Goal: Transaction & Acquisition: Purchase product/service

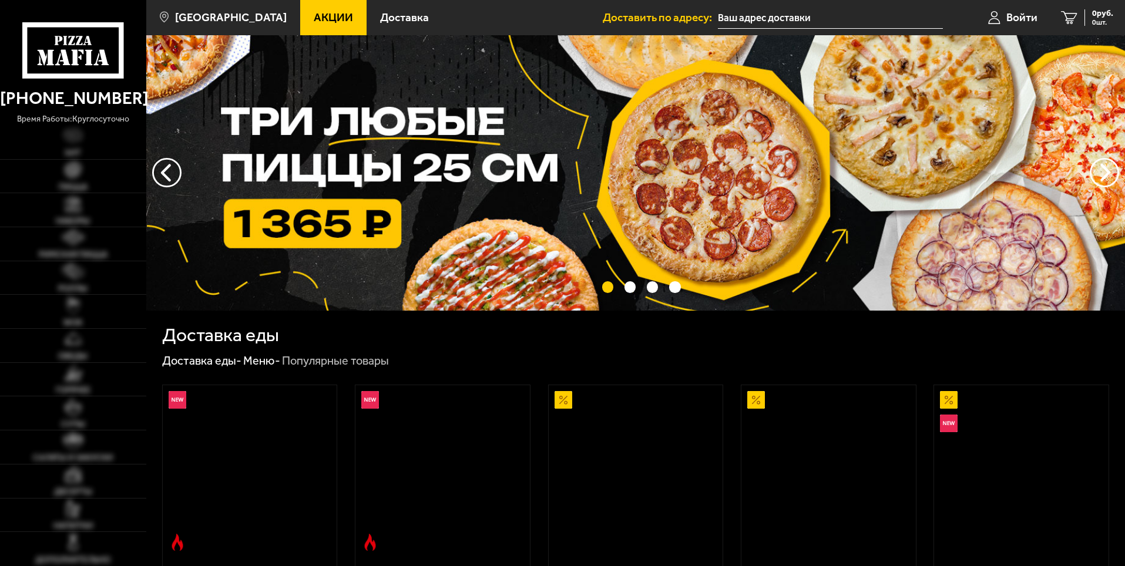
click at [277, 212] on img at bounding box center [635, 173] width 979 height 276
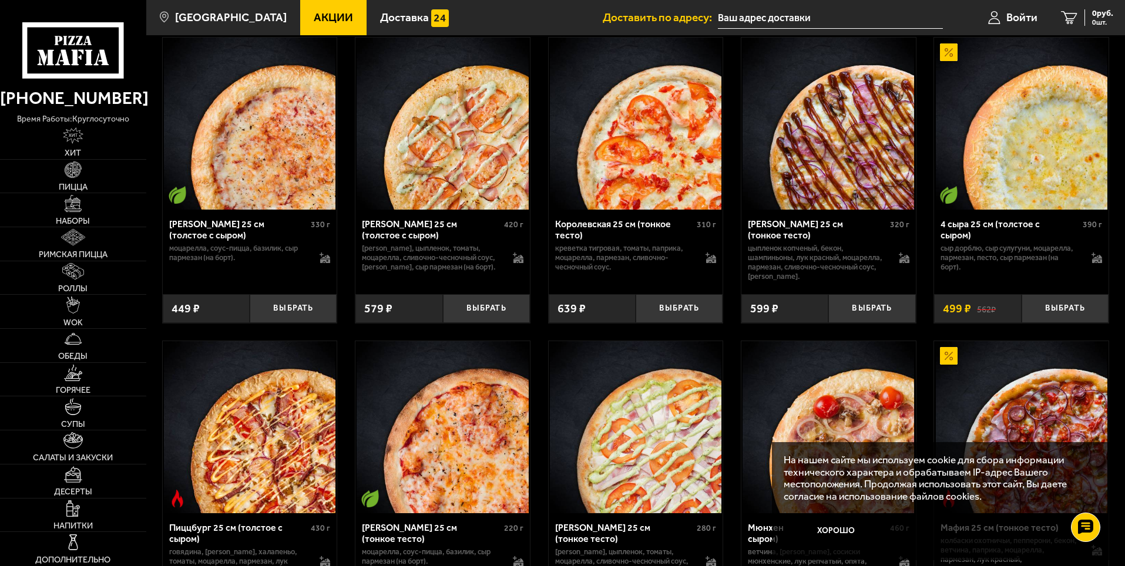
scroll to position [2585, 0]
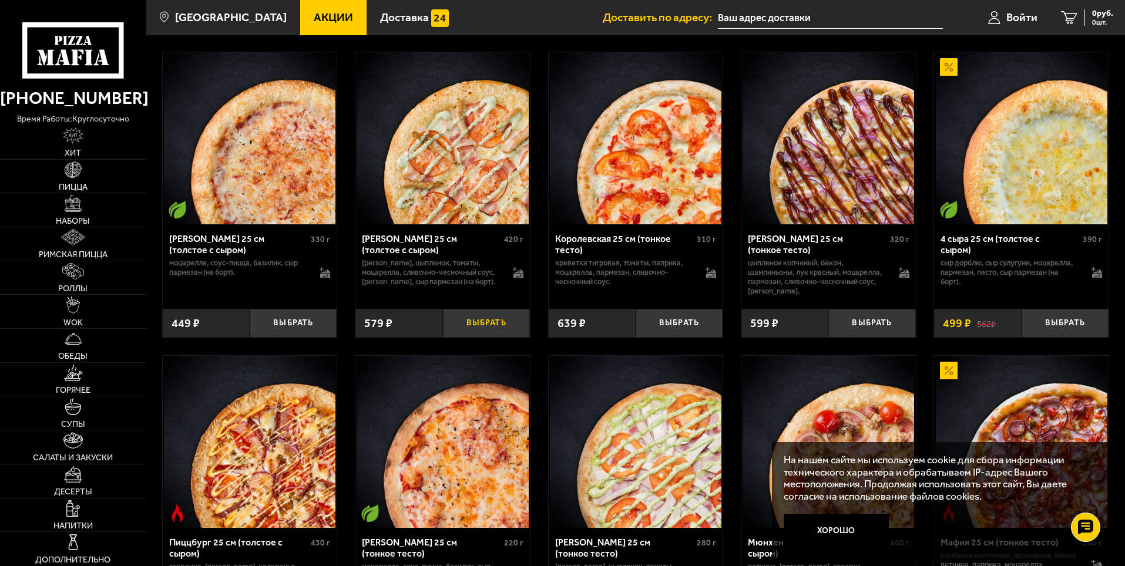
click at [503, 338] on button "Выбрать" at bounding box center [486, 323] width 87 height 29
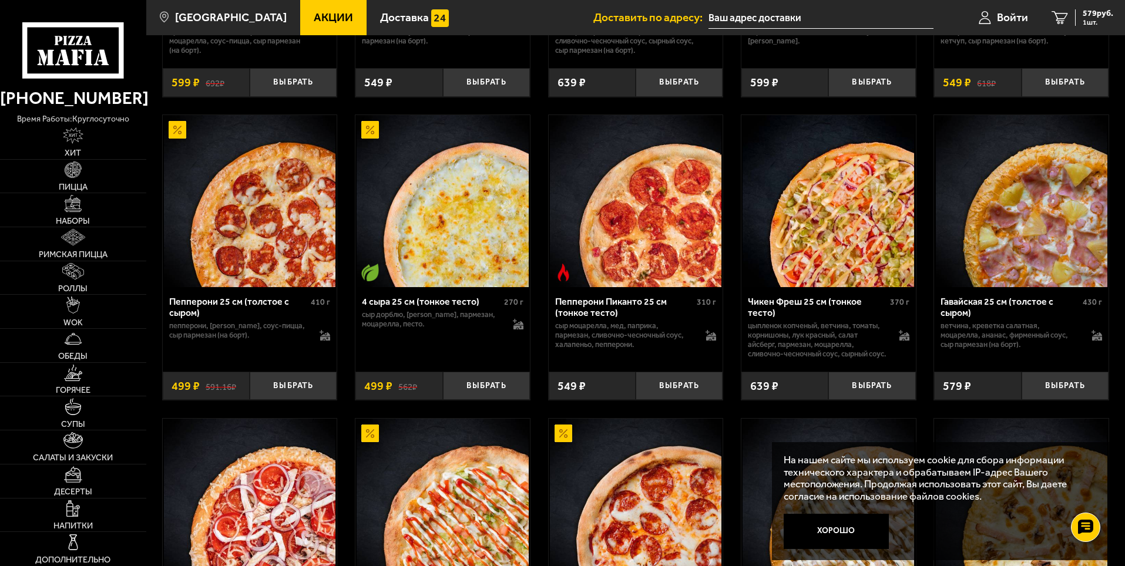
scroll to position [705, 0]
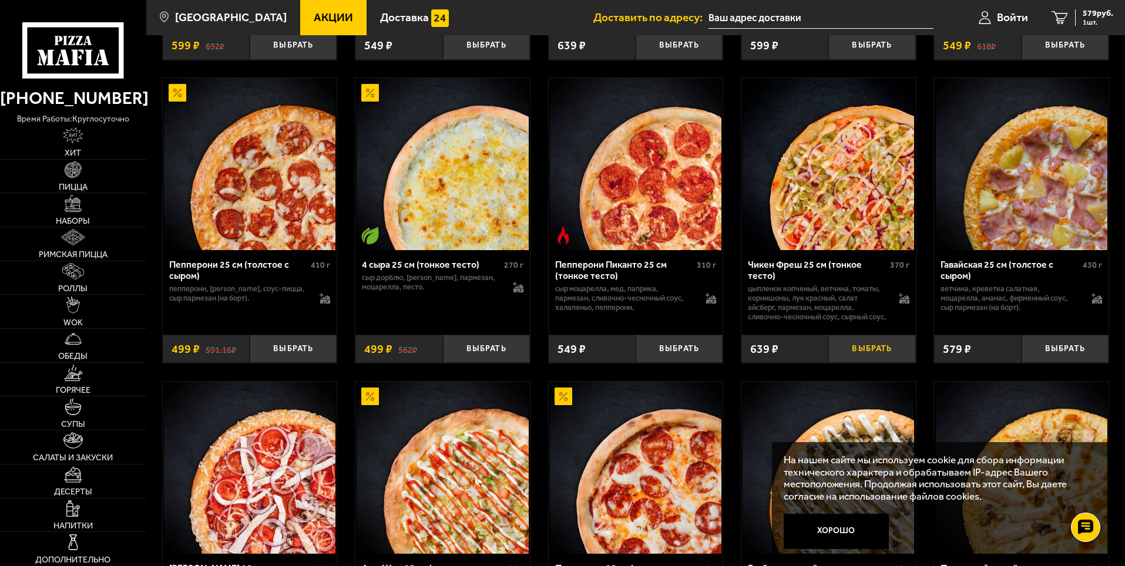
click at [881, 364] on button "Выбрать" at bounding box center [872, 349] width 87 height 29
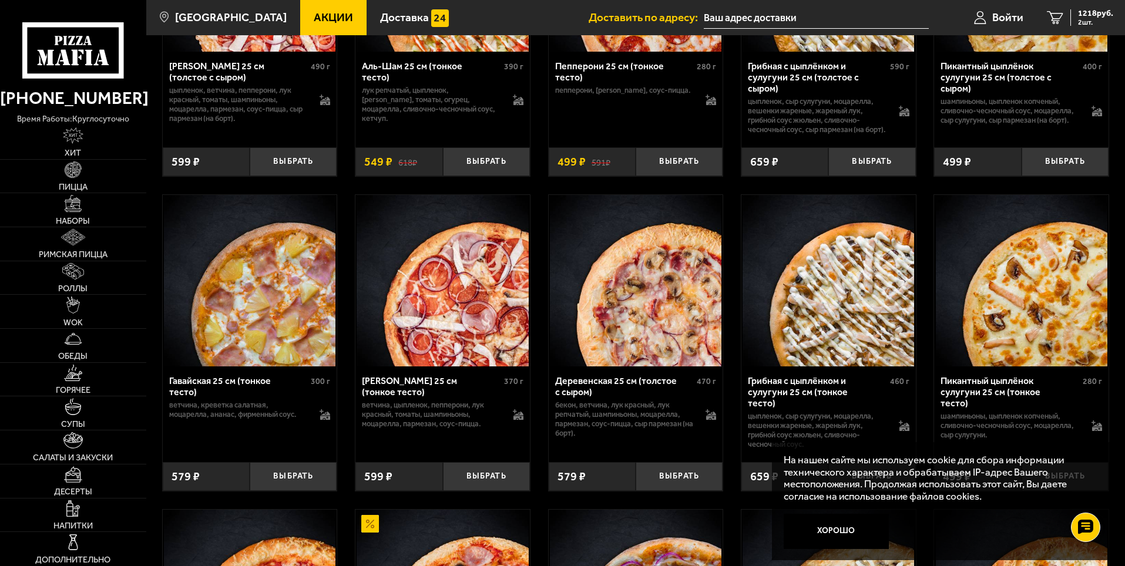
scroll to position [1234, 0]
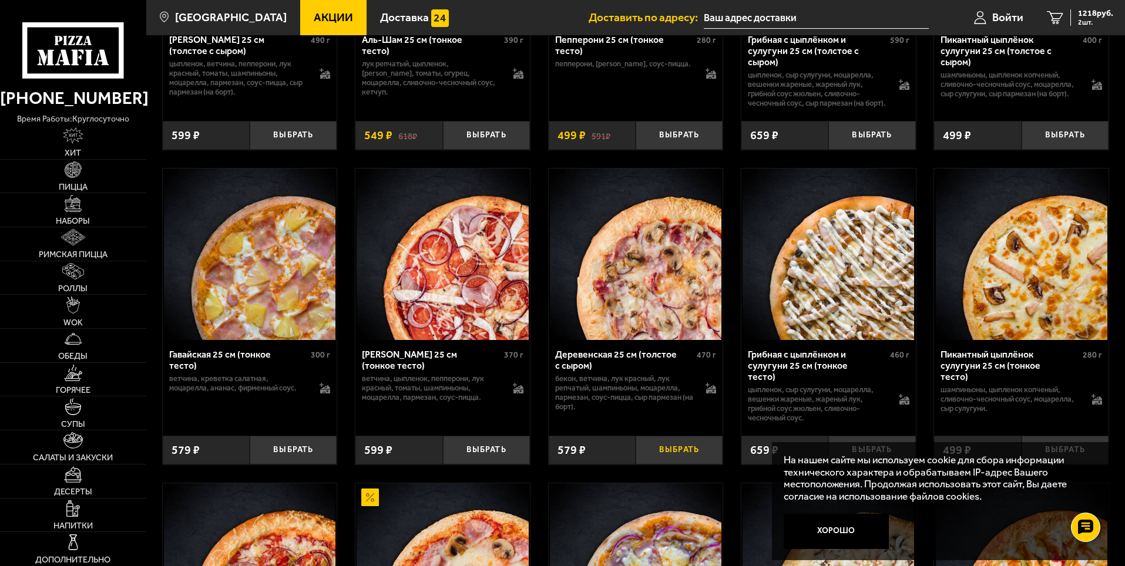
click at [662, 461] on button "Выбрать" at bounding box center [679, 450] width 87 height 29
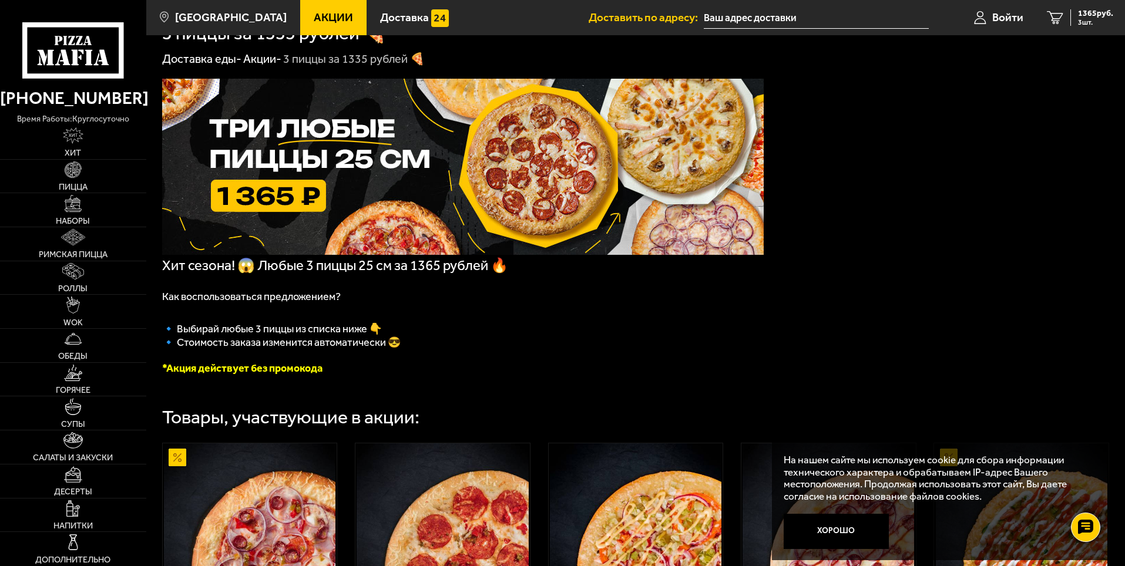
scroll to position [0, 0]
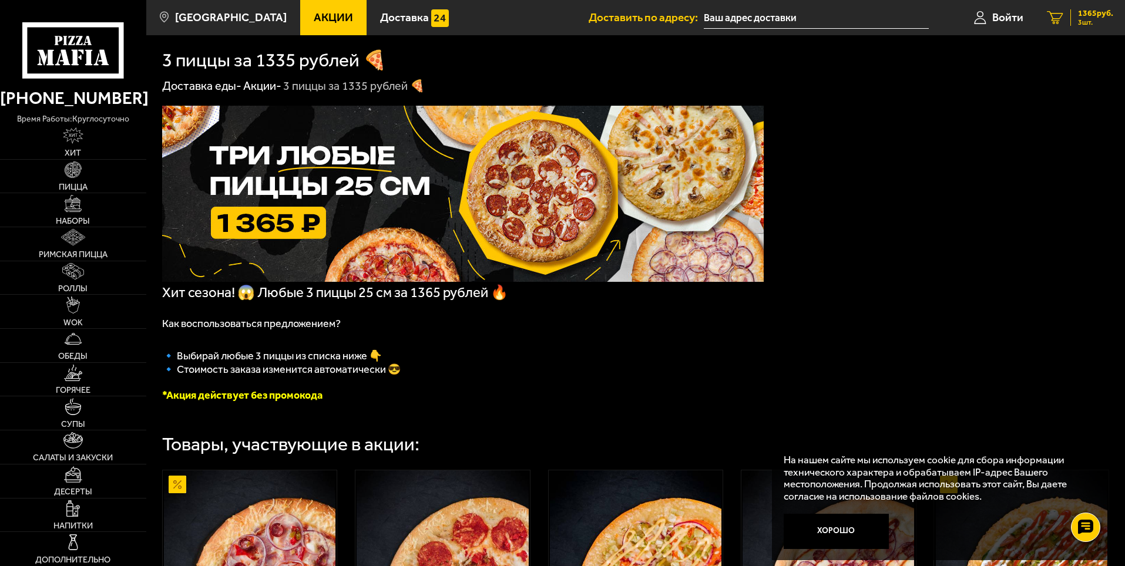
click at [1079, 15] on span "1365 руб." at bounding box center [1095, 13] width 35 height 8
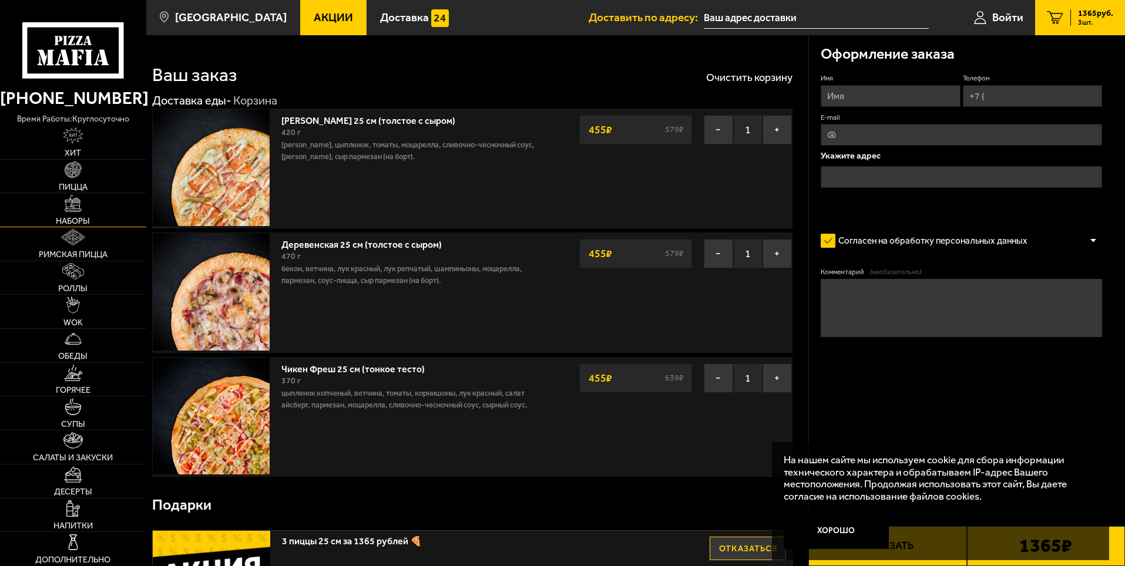
click at [75, 211] on img at bounding box center [73, 203] width 16 height 16
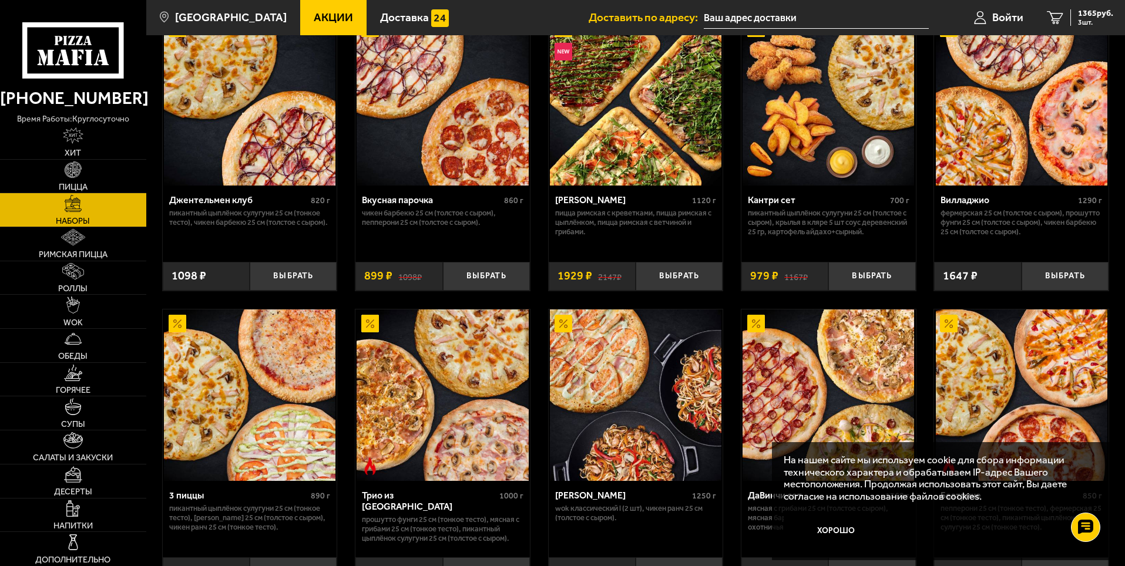
scroll to position [118, 0]
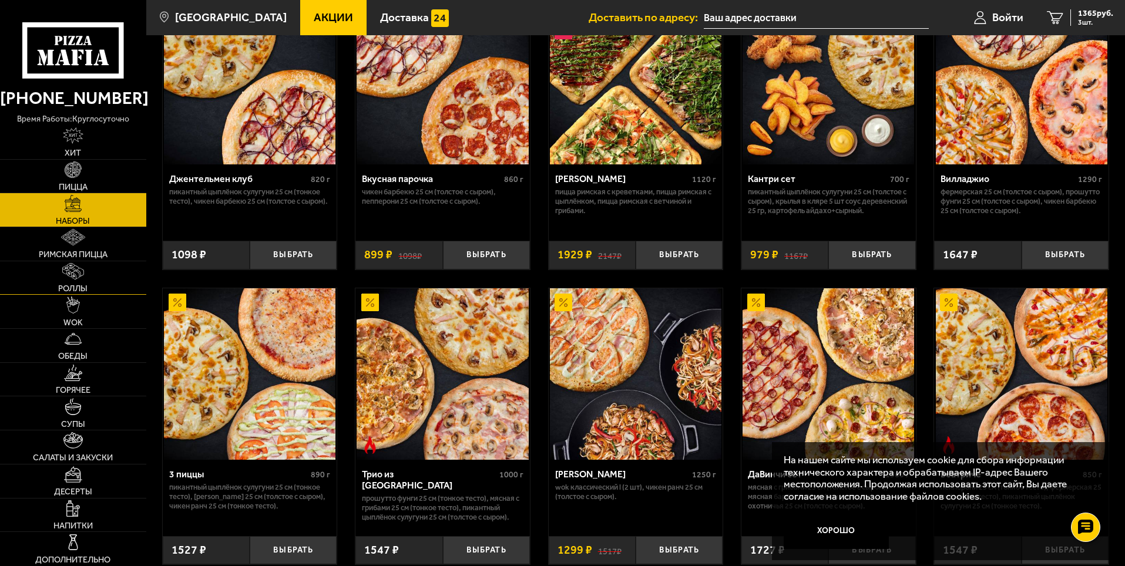
click at [68, 283] on link "Роллы" at bounding box center [73, 277] width 146 height 33
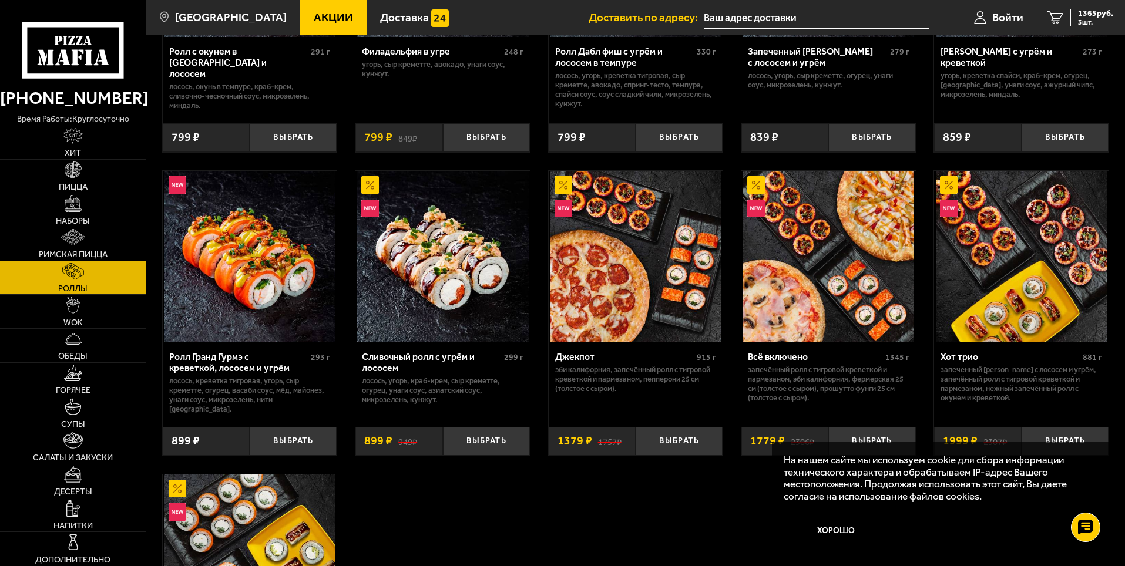
scroll to position [588, 0]
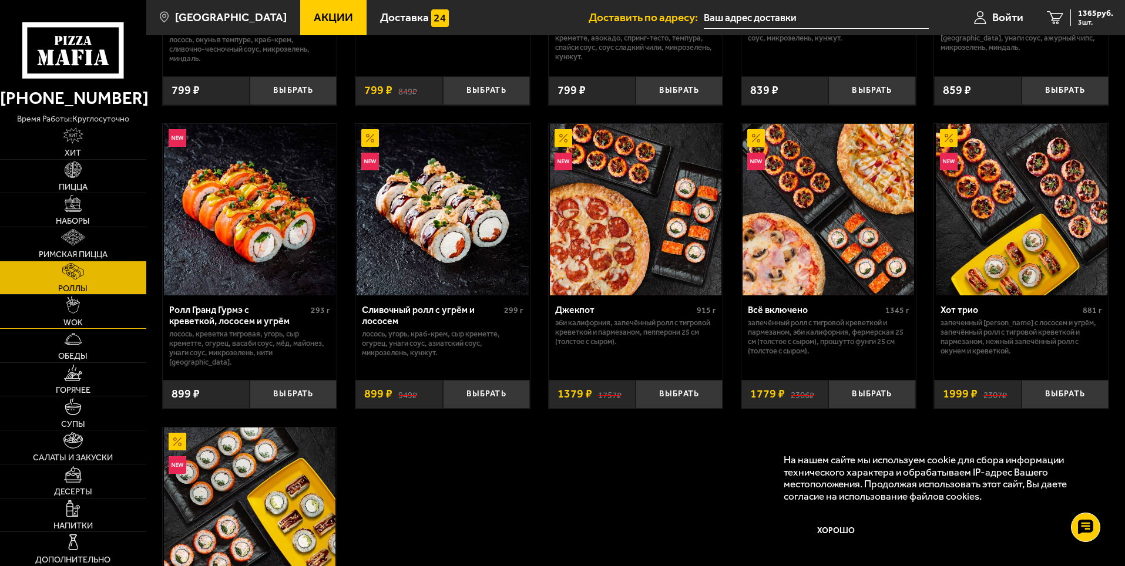
click at [110, 321] on link "WOK" at bounding box center [73, 311] width 146 height 33
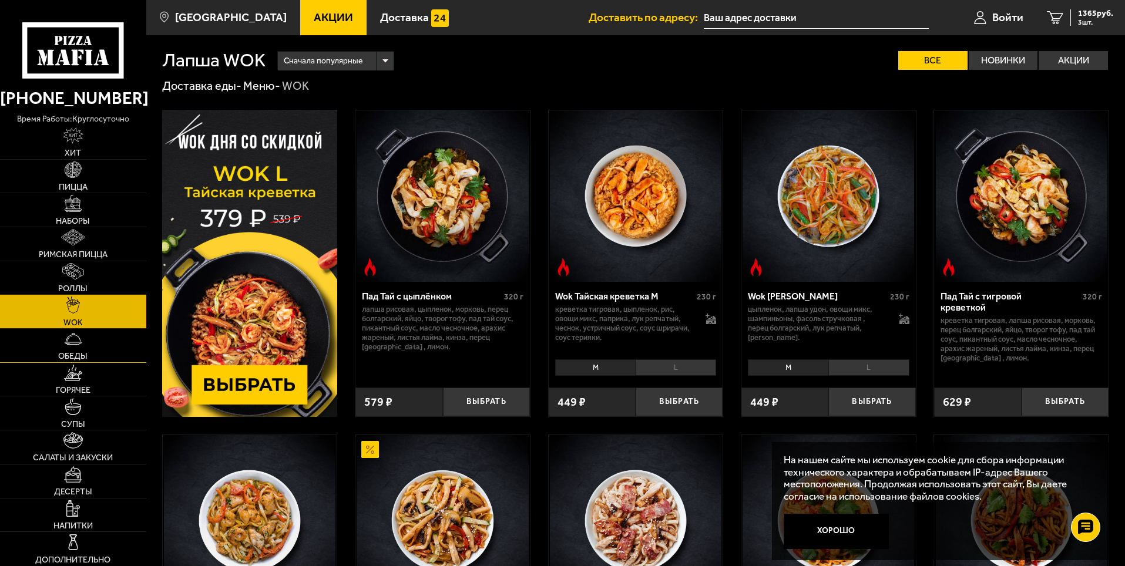
click at [100, 350] on link "Обеды" at bounding box center [73, 345] width 146 height 33
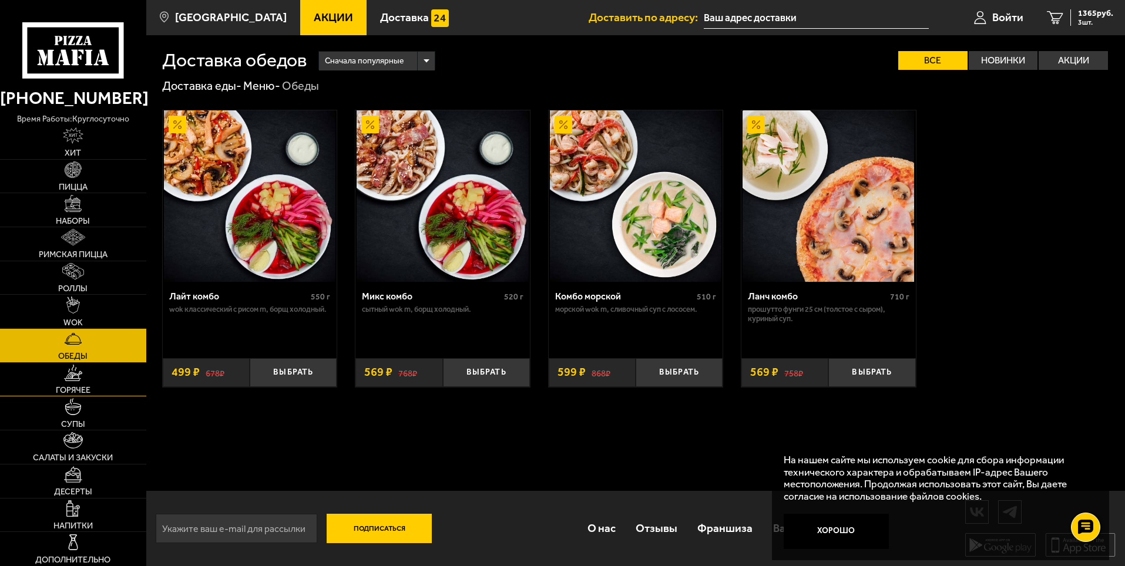
click at [93, 379] on link "Горячее" at bounding box center [73, 379] width 146 height 33
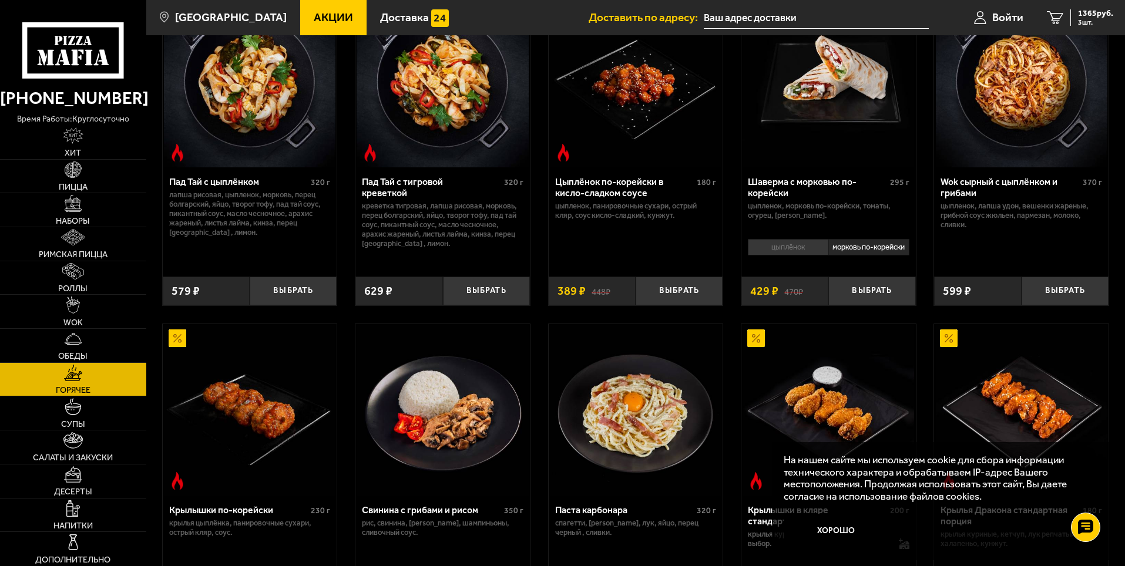
scroll to position [118, 0]
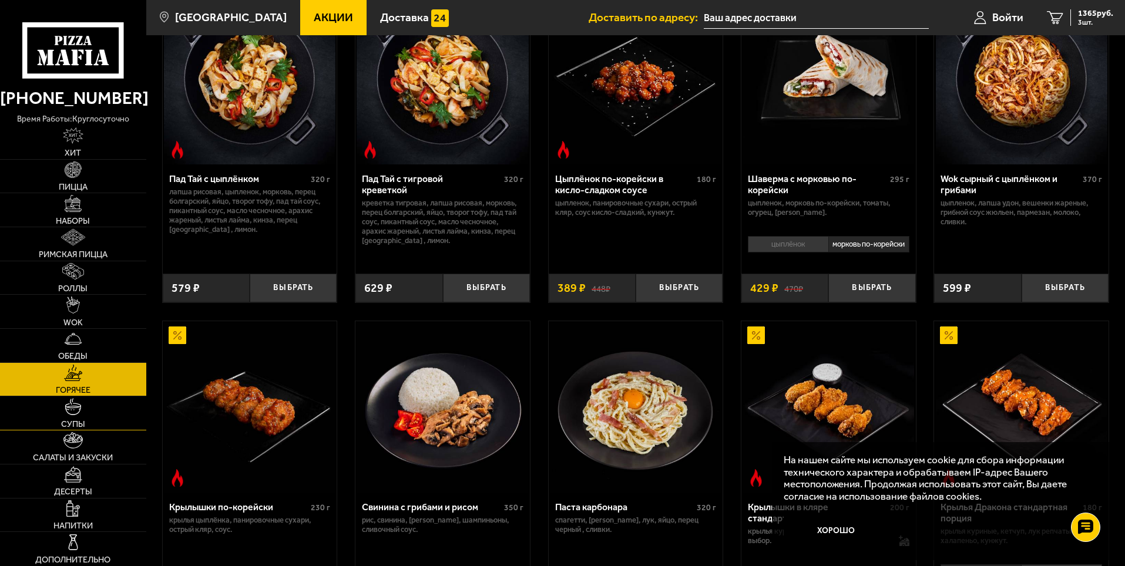
click at [79, 420] on span "Супы" at bounding box center [73, 424] width 24 height 8
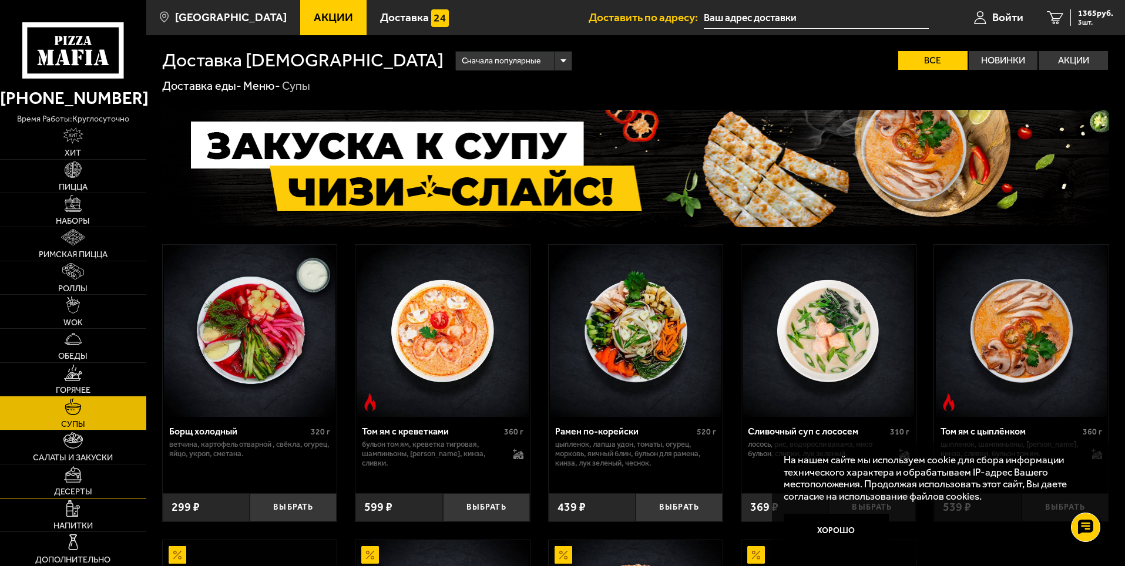
click at [61, 479] on link "Десерты" at bounding box center [73, 481] width 146 height 33
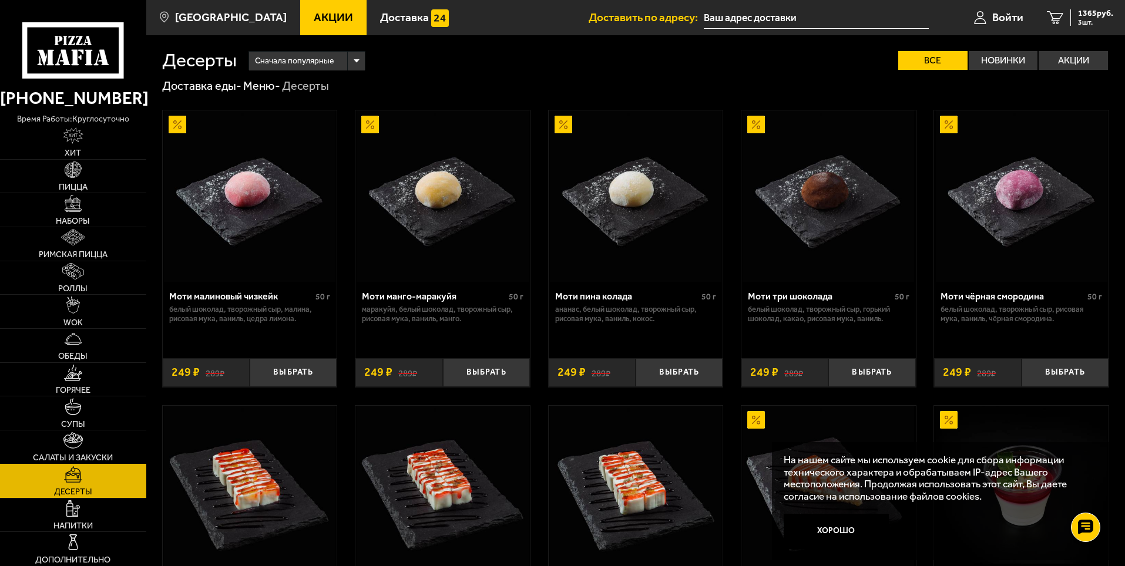
click at [59, 450] on link "Салаты и закуски" at bounding box center [73, 447] width 146 height 33
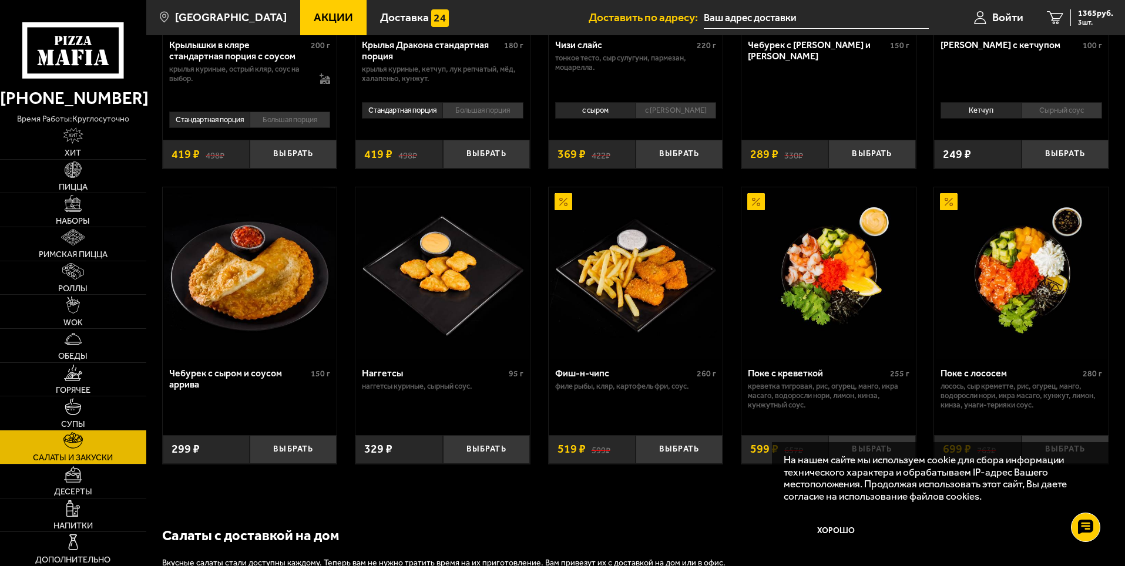
scroll to position [579, 0]
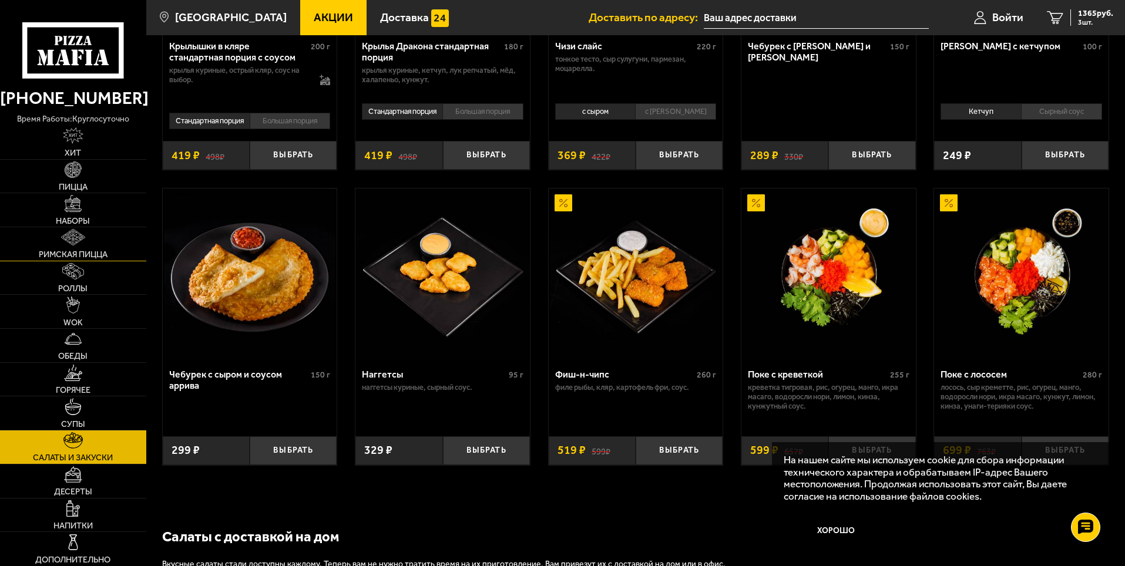
click at [78, 248] on link "Римская пицца" at bounding box center [73, 243] width 146 height 33
